Goal: Task Accomplishment & Management: Manage account settings

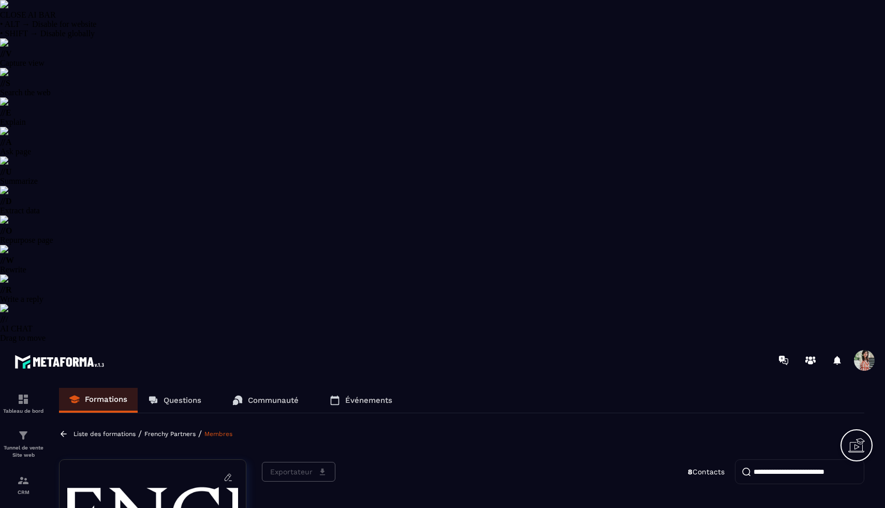
select select "******"
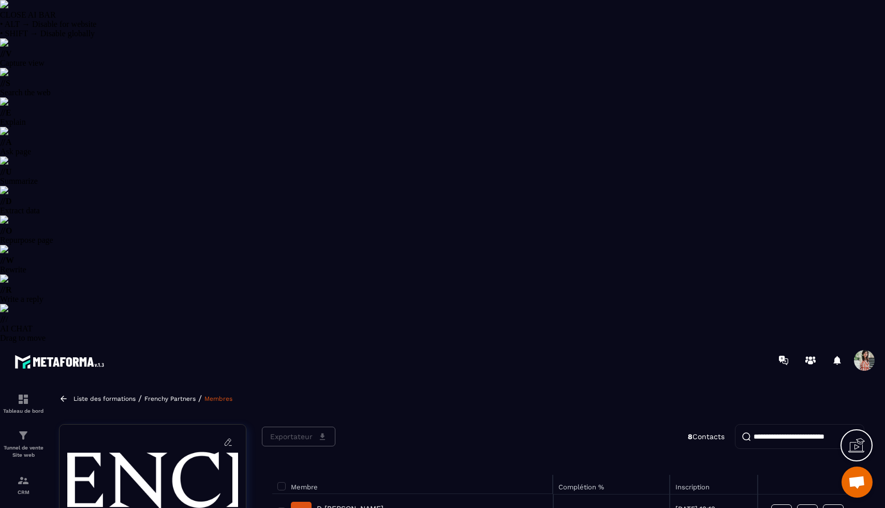
scroll to position [68, 0]
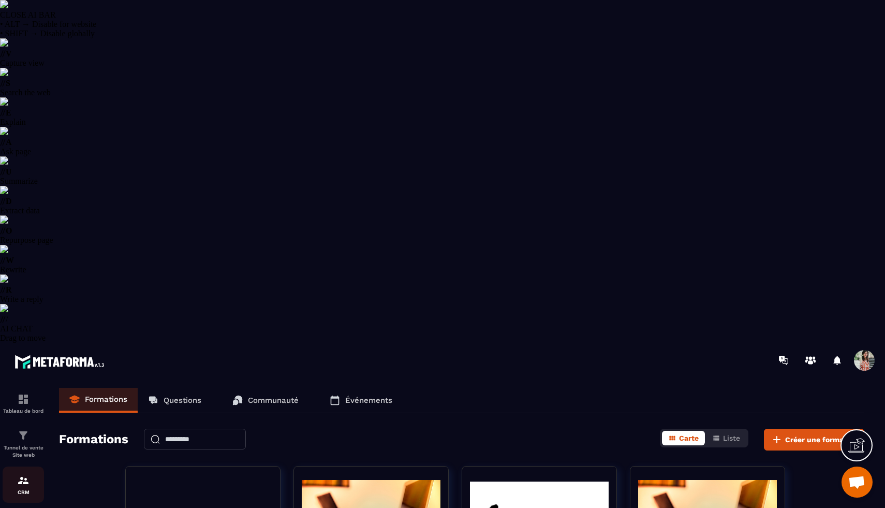
click at [30, 489] on p "CRM" at bounding box center [23, 492] width 41 height 6
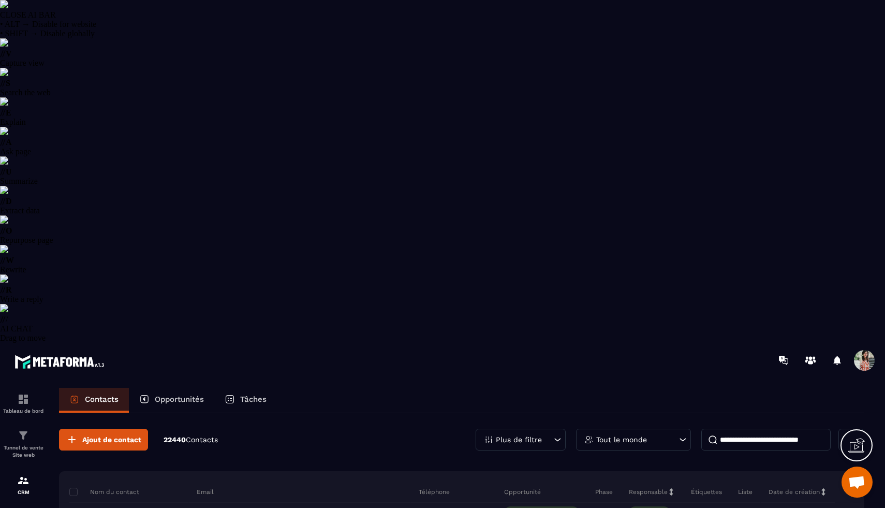
click at [765, 429] on input at bounding box center [765, 440] width 129 height 22
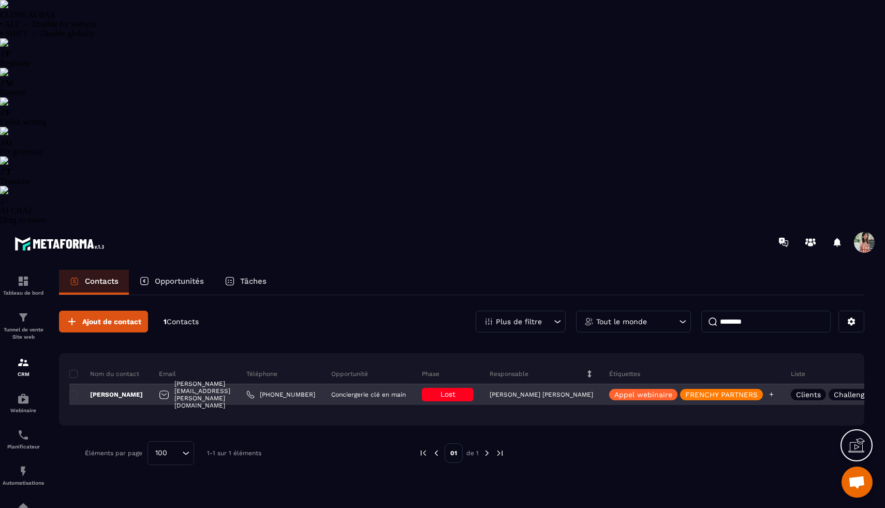
type input "********"
click at [770, 391] on icon at bounding box center [771, 394] width 7 height 7
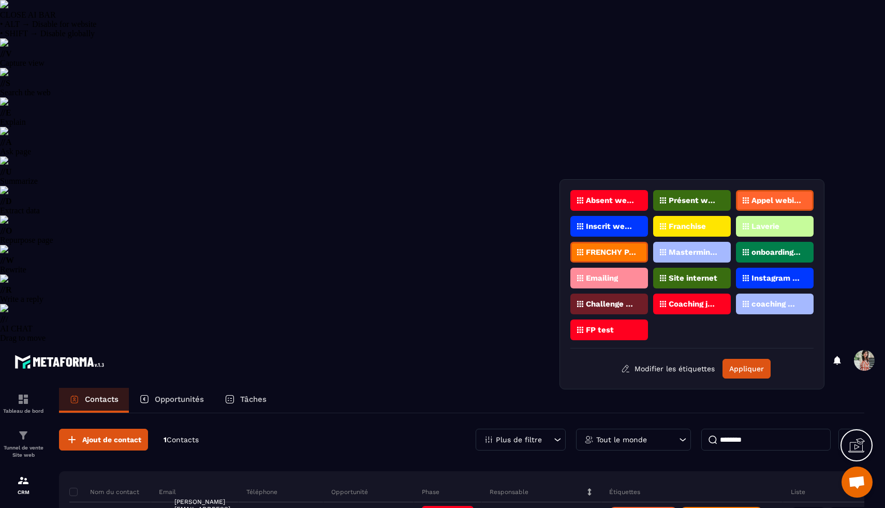
click at [620, 248] on p "FRENCHY PARTNERS" at bounding box center [611, 251] width 50 height 7
click at [739, 365] on button "Appliquer" at bounding box center [747, 369] width 48 height 20
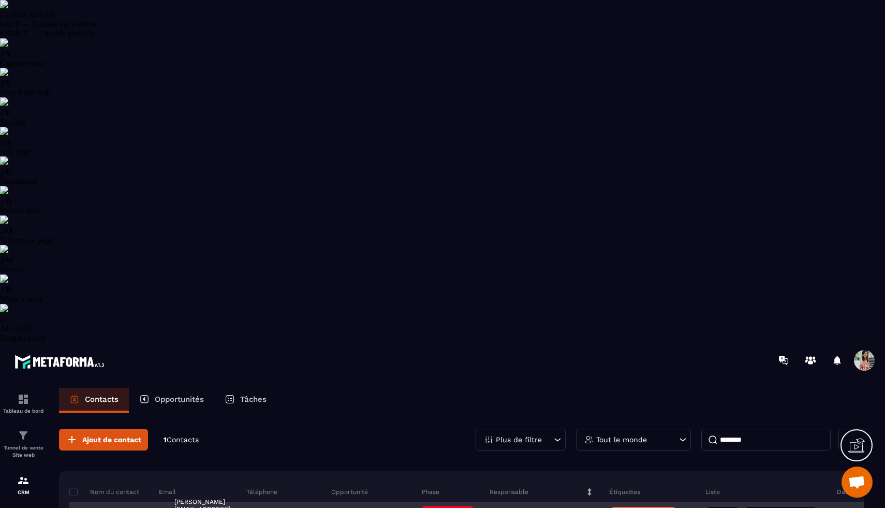
click at [722, 507] on p "Clients" at bounding box center [723, 512] width 25 height 7
click at [690, 502] on div "Appel webinaire" at bounding box center [650, 512] width 96 height 21
click at [726, 507] on p "Clients" at bounding box center [723, 512] width 25 height 7
click at [847, 507] on icon at bounding box center [846, 511] width 6 height 7
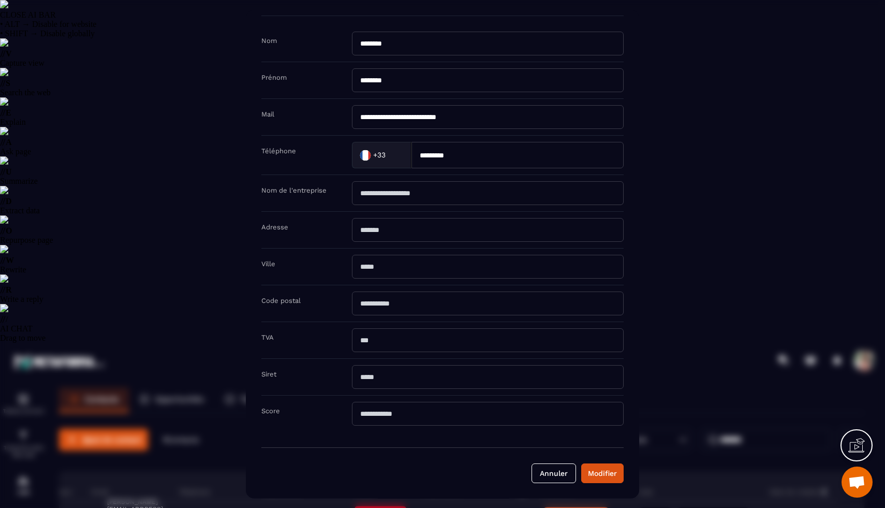
scroll to position [0, 0]
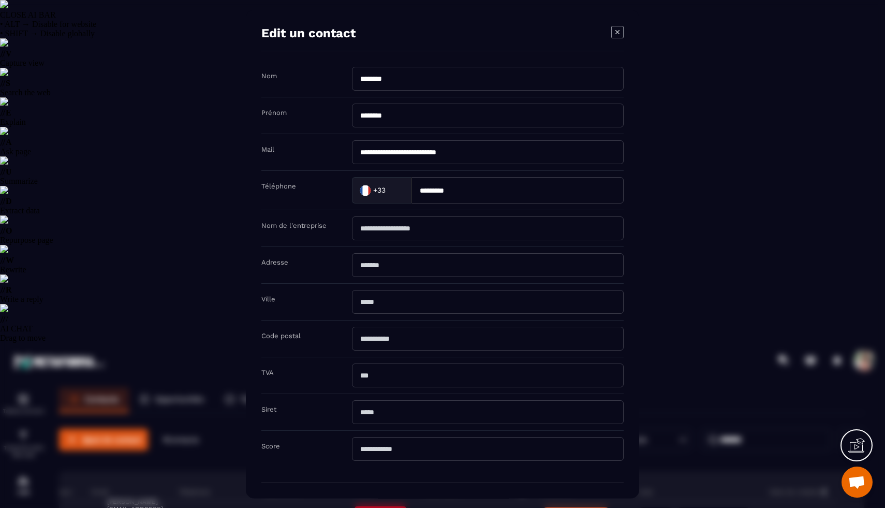
click at [617, 32] on icon "Modal window" at bounding box center [618, 32] width 4 height 4
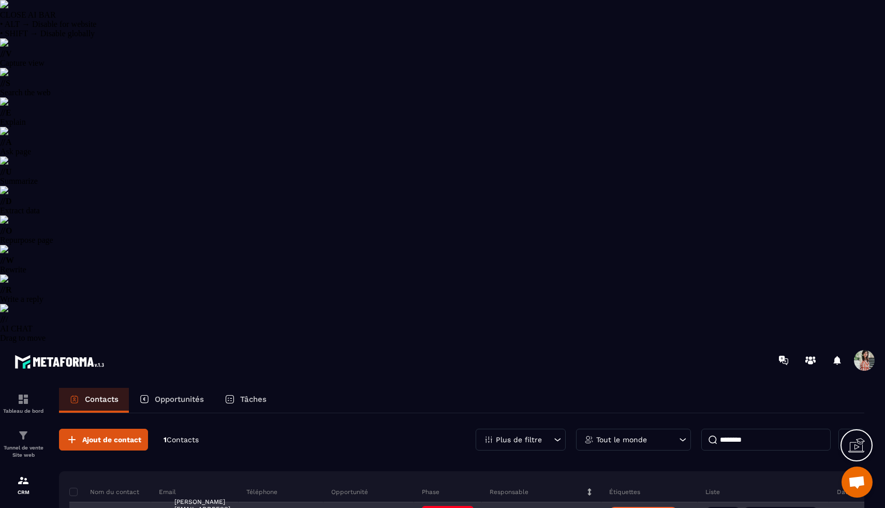
click at [108, 507] on p "[PERSON_NAME]" at bounding box center [106, 512] width 74 height 8
